Goal: Transaction & Acquisition: Purchase product/service

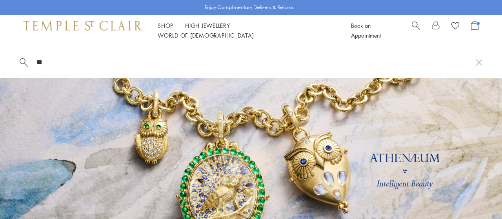
type input "*"
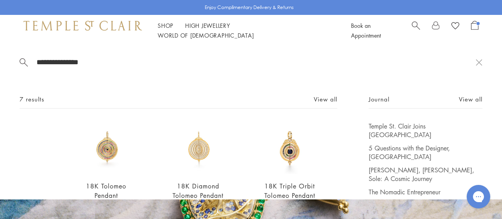
scroll to position [55, 0]
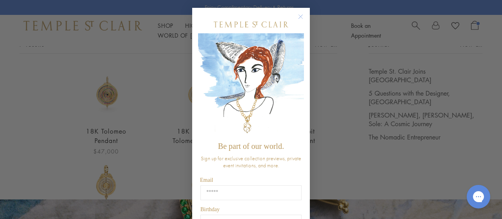
type input "**********"
click at [103, 98] on div "Close dialog Be part of our world. Sign up for exclusive collection previews, p…" at bounding box center [251, 109] width 502 height 219
click at [296, 17] on circle "Close dialog" at bounding box center [300, 16] width 9 height 9
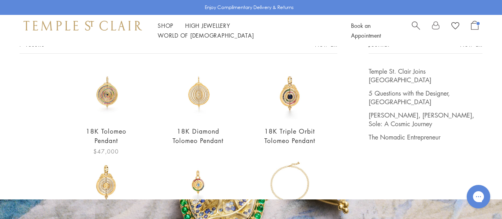
click at [82, 103] on img at bounding box center [106, 93] width 53 height 53
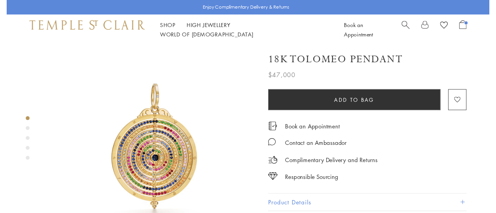
scroll to position [116, 0]
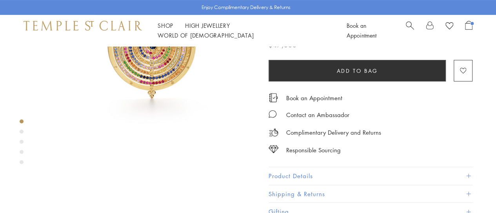
click at [290, 180] on button "Product Details" at bounding box center [371, 176] width 204 height 18
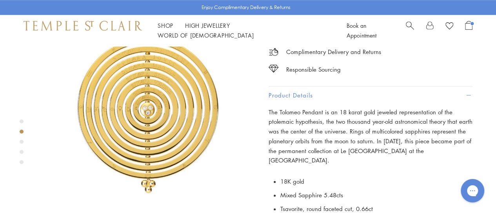
scroll to position [292, 0]
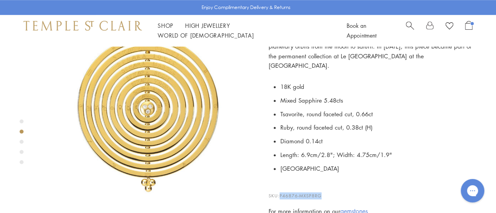
drag, startPoint x: 327, startPoint y: 183, endPoint x: 281, endPoint y: 182, distance: 45.9
click at [281, 185] on p "SKU: P46876-MXSP8RG" at bounding box center [371, 192] width 204 height 15
copy span "P46876-MXSP8RG"
